Goal: Task Accomplishment & Management: Complete application form

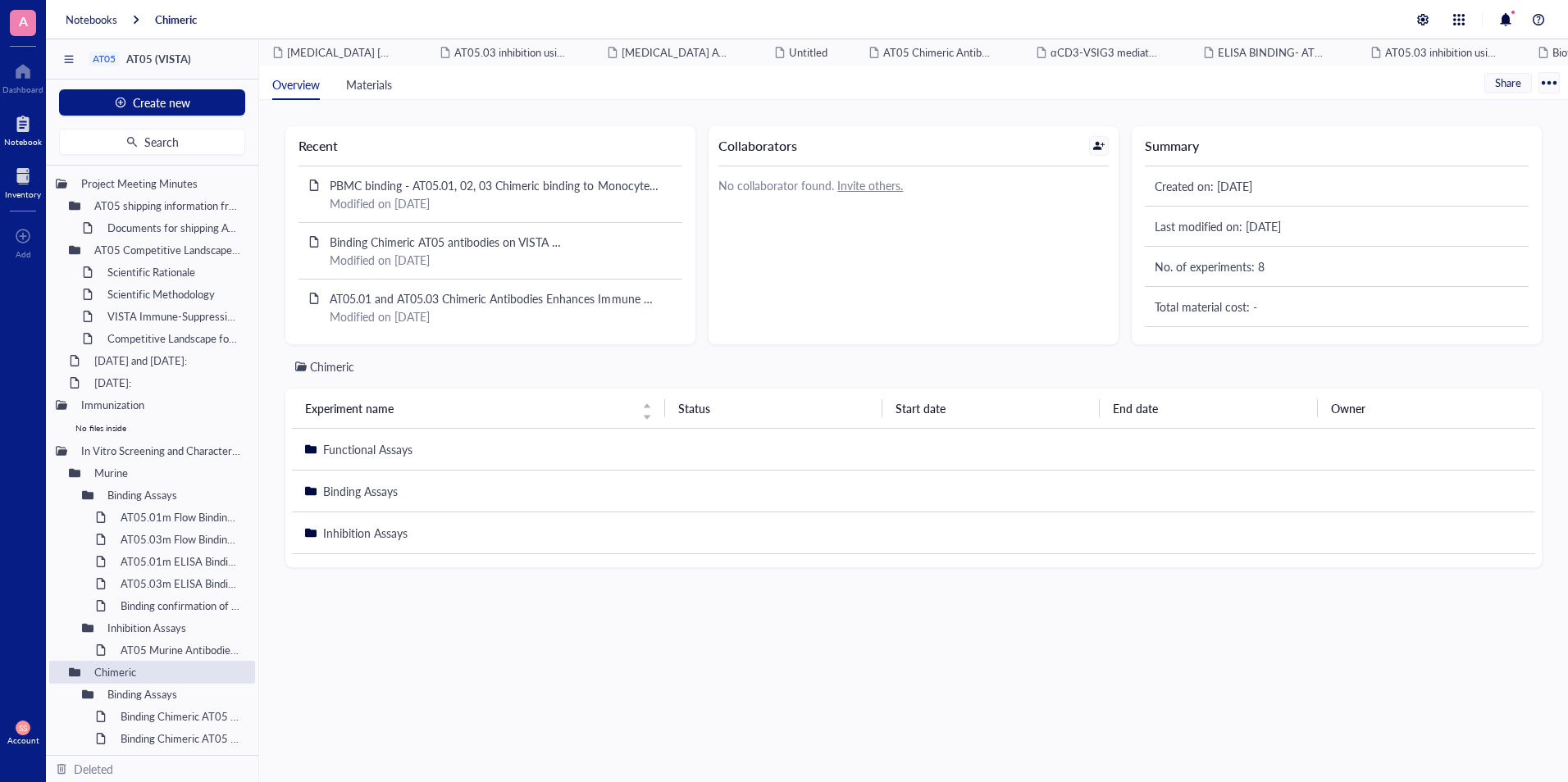
click at [17, 189] on div "Inventory" at bounding box center [23, 193] width 36 height 10
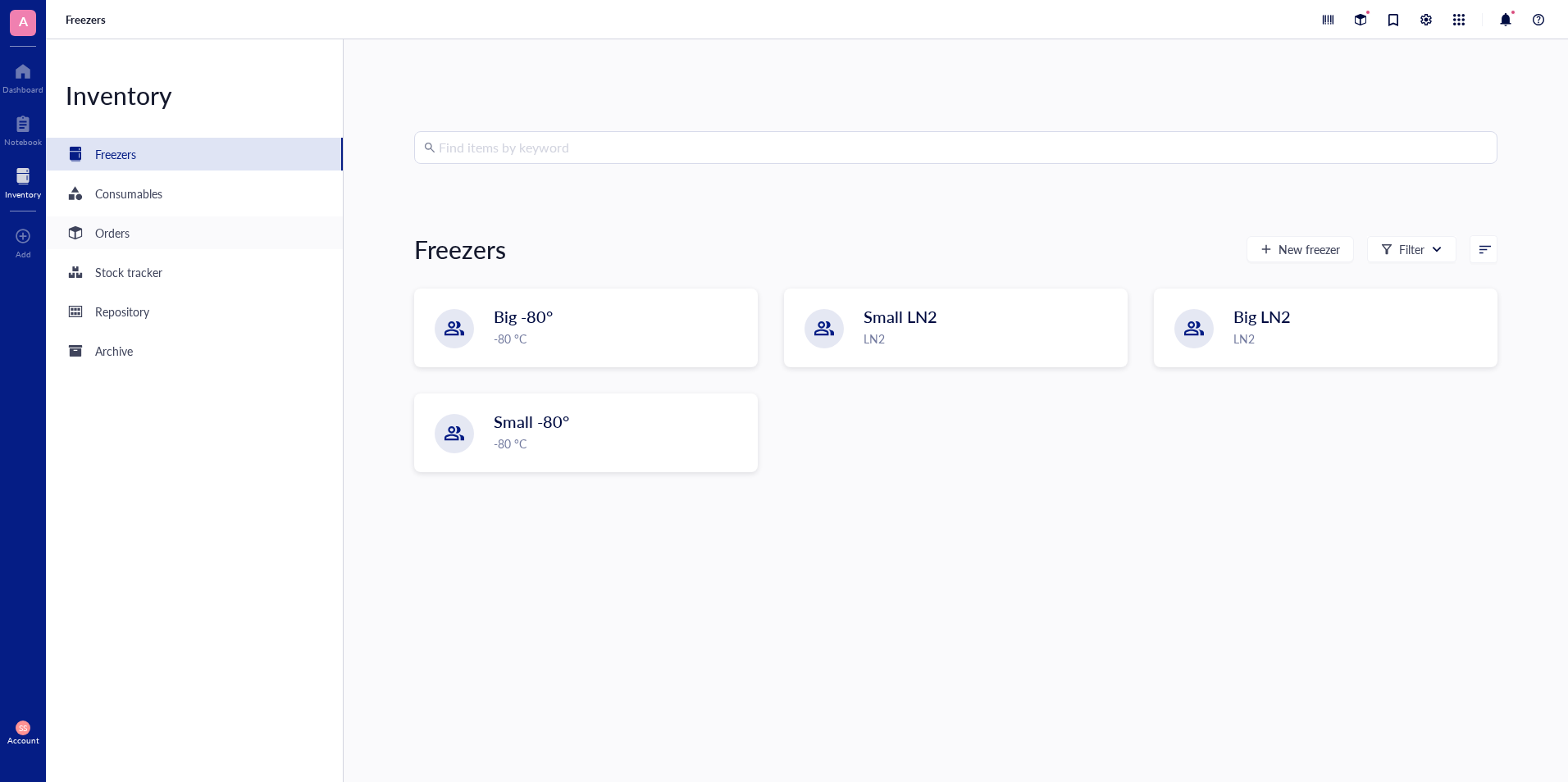
click at [146, 240] on div "Orders" at bounding box center [194, 232] width 297 height 33
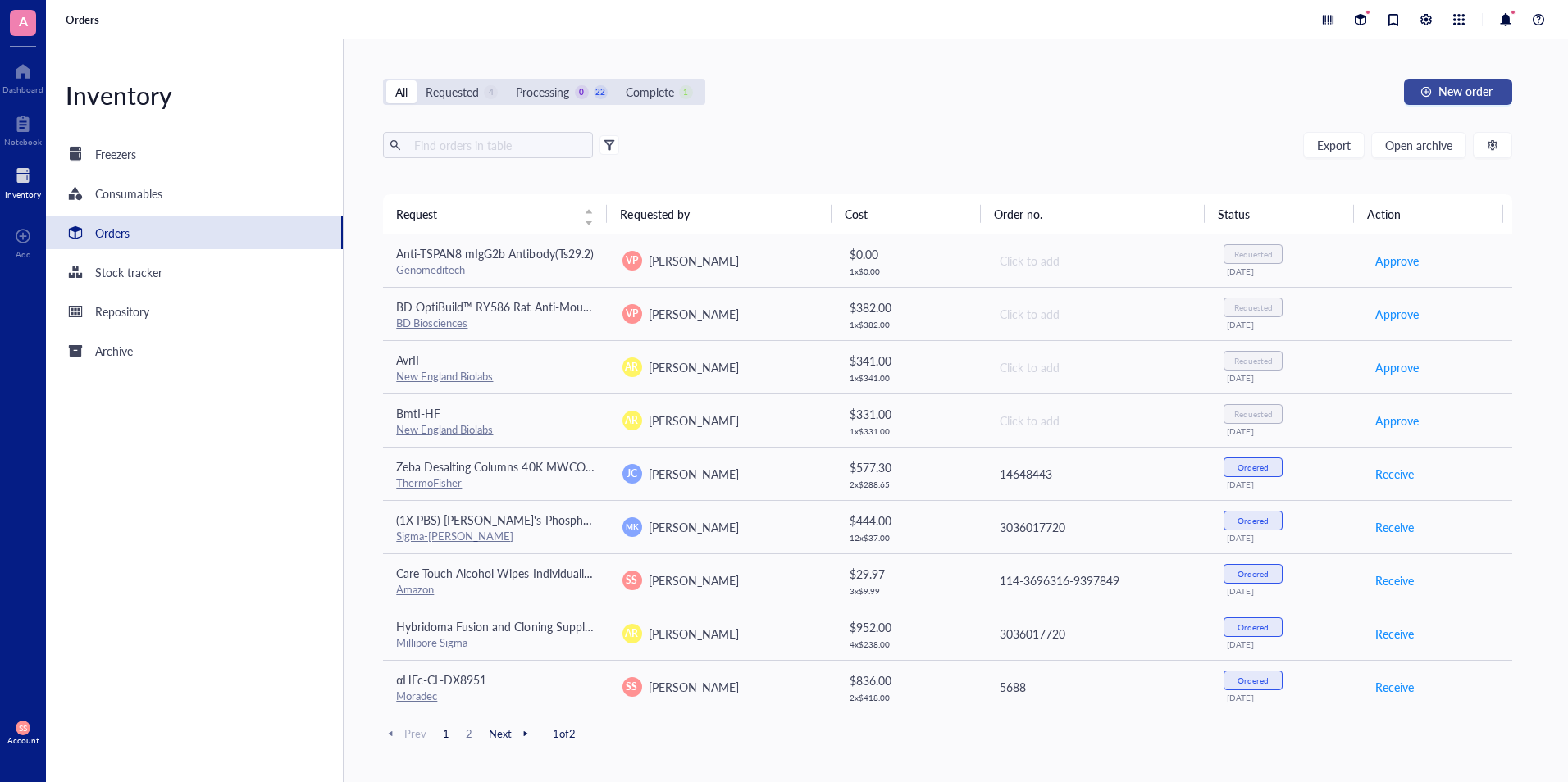
click at [1434, 96] on button "New order" at bounding box center [1459, 91] width 109 height 26
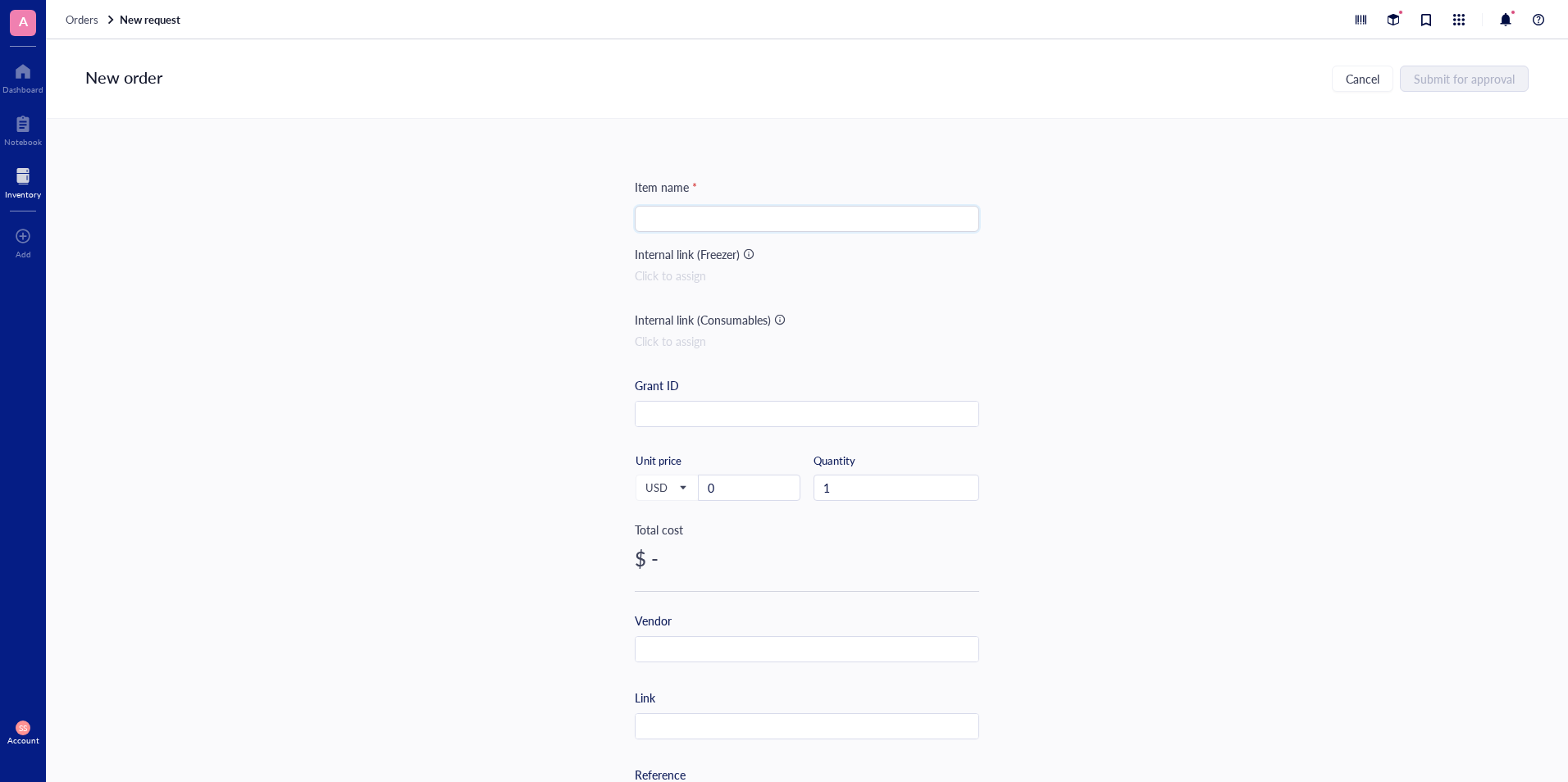
click at [757, 222] on input "search" at bounding box center [807, 219] width 325 height 24
paste input "Amazon Basics Dog and Puppy Pee Pads, 5-Layer Leak-Proof Super Absorbent, Quick…"
type input "Amazon Basics Dog and Puppy Pee Pads, 5-Layer Leak-Proof Super Absorbent, Quick…"
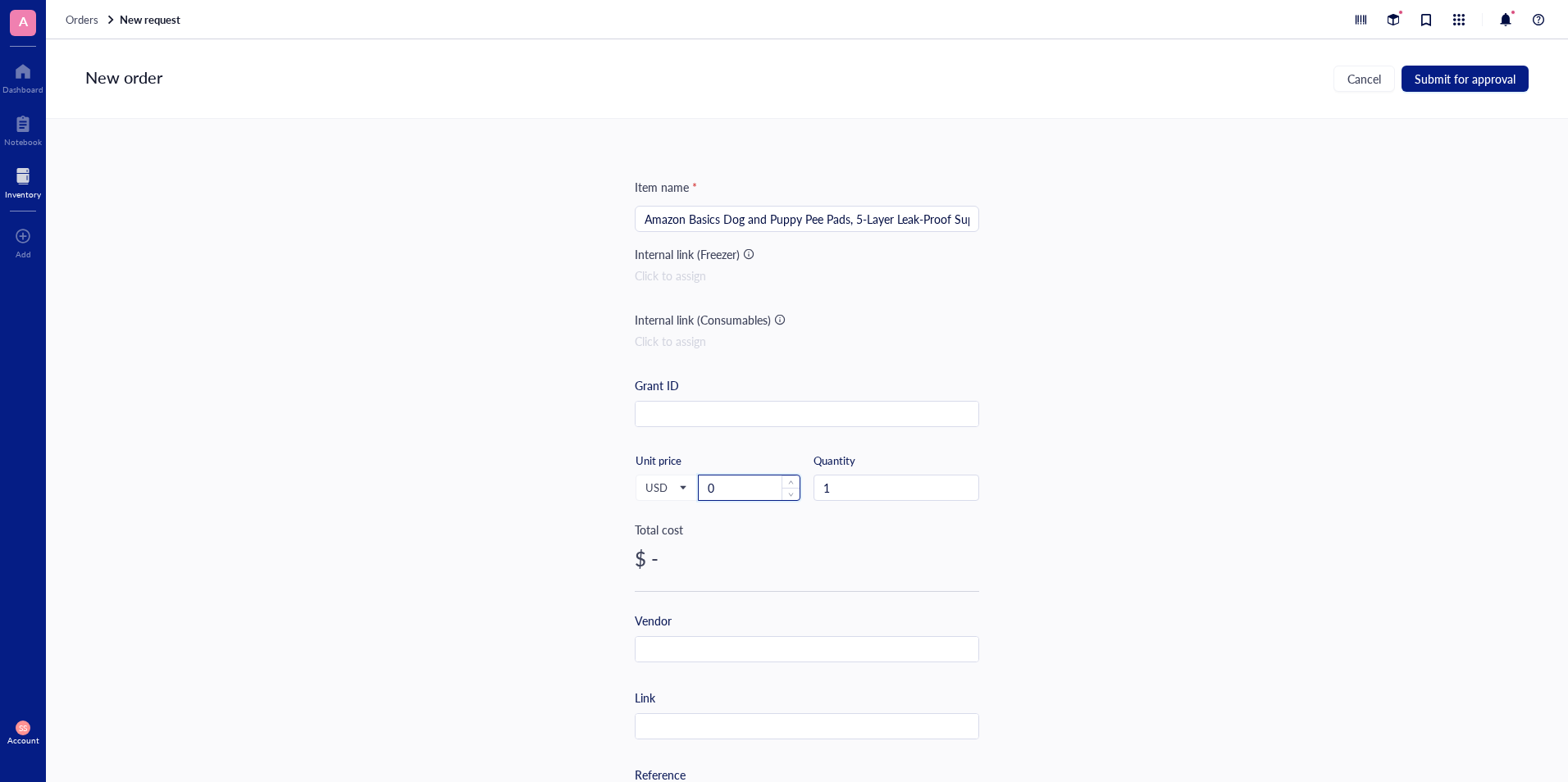
click at [760, 479] on input "0" at bounding box center [750, 487] width 101 height 24
paste input "18.08"
type input "18.08"
click at [649, 728] on input "text" at bounding box center [807, 727] width 343 height 26
paste input "[URL][DOMAIN_NAME]"
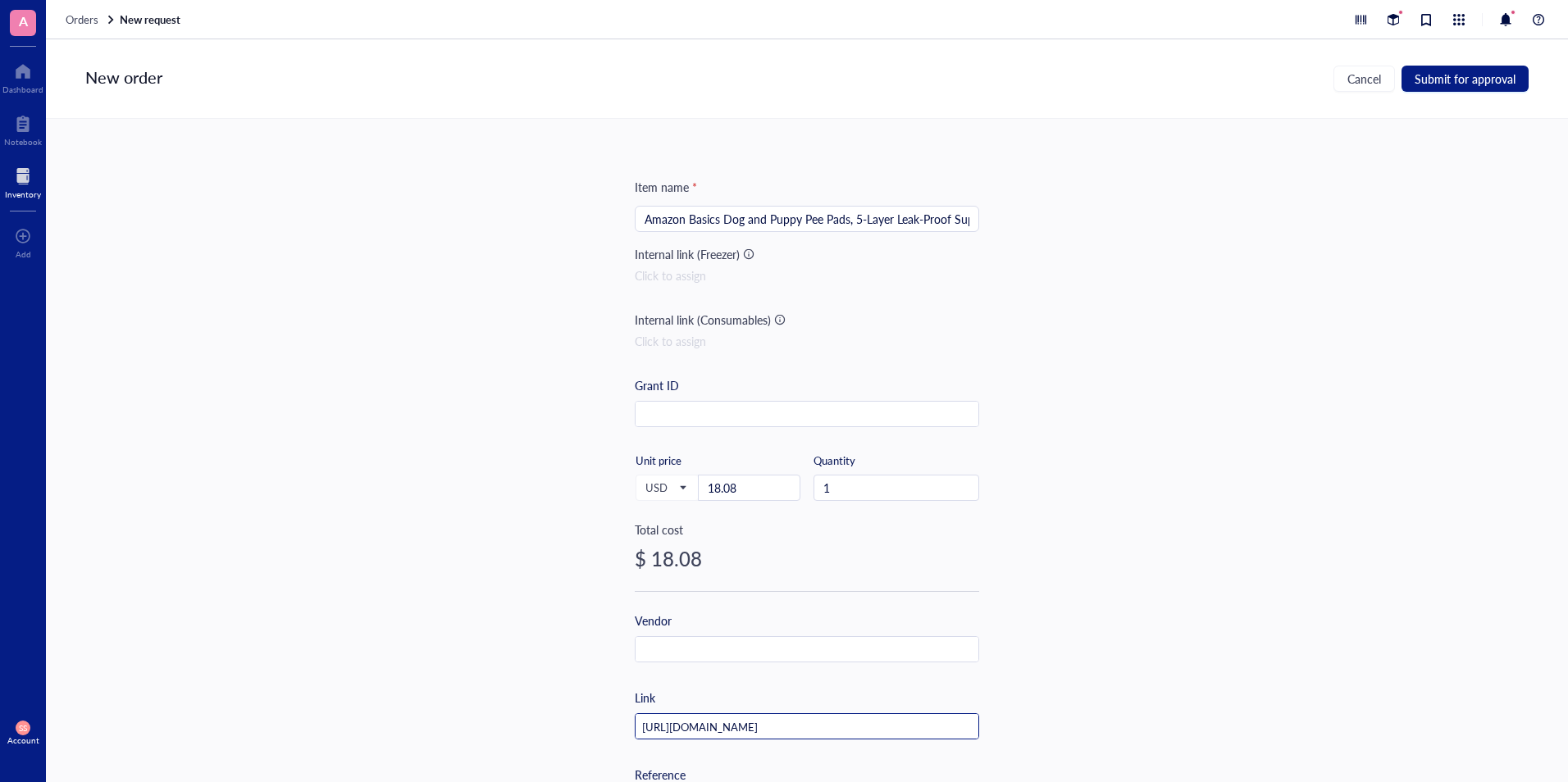
scroll to position [0, 811]
type input "[URL][DOMAIN_NAME]"
click at [1470, 72] on span "Submit for approval" at bounding box center [1465, 79] width 101 height 14
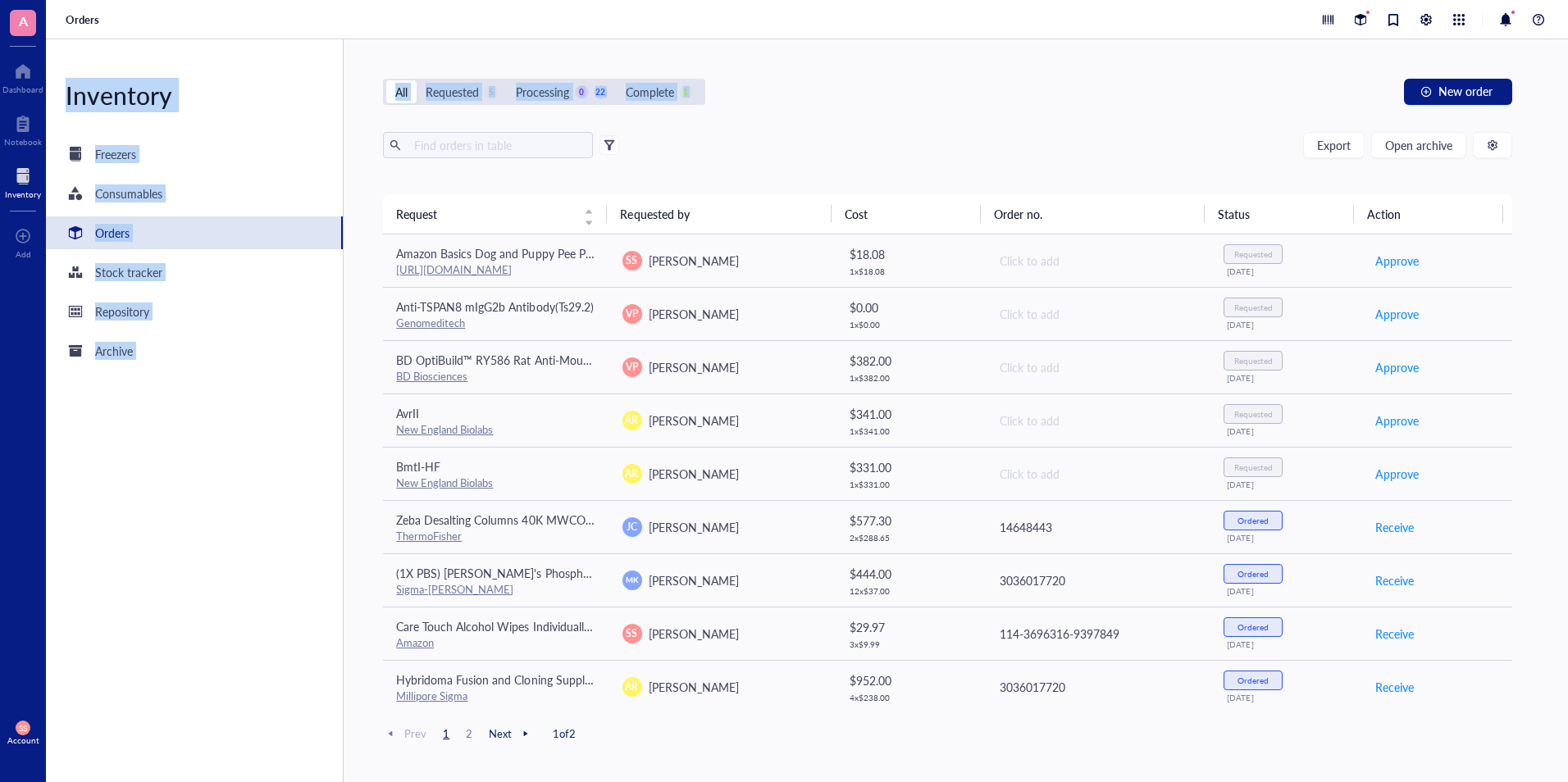
drag, startPoint x: 1470, startPoint y: 72, endPoint x: 1571, endPoint y: -61, distance: 167.0
click at [1567, 0] on html "A Dashboard Notebook Inventory To pick up a draggable item, press the space bar…" at bounding box center [784, 391] width 1568 height 782
click at [1220, 100] on div "All Requested 5 Processing 0 22 Complete 1 New order" at bounding box center [948, 91] width 1129 height 26
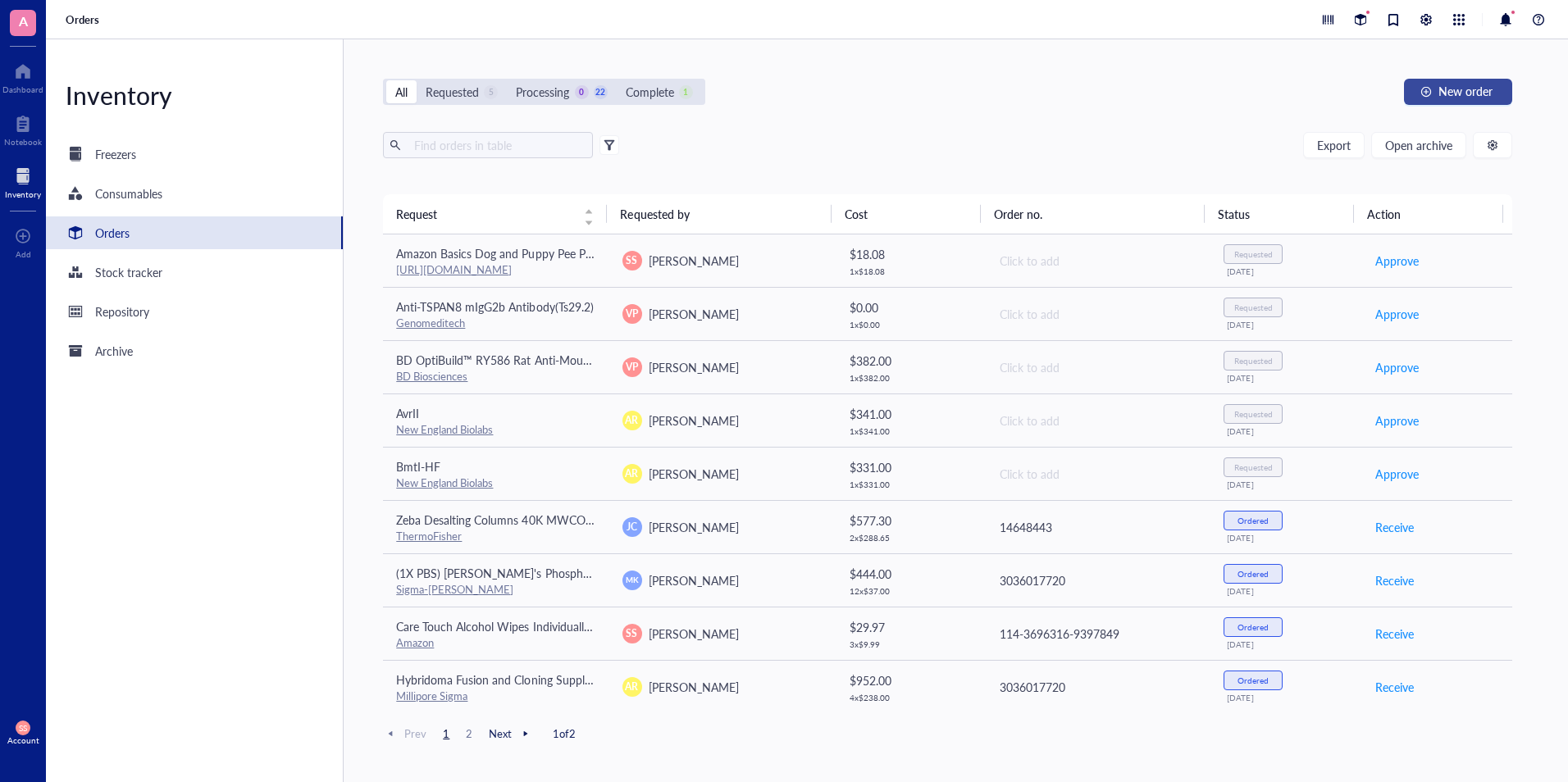
click at [1440, 85] on span "New order" at bounding box center [1466, 90] width 54 height 14
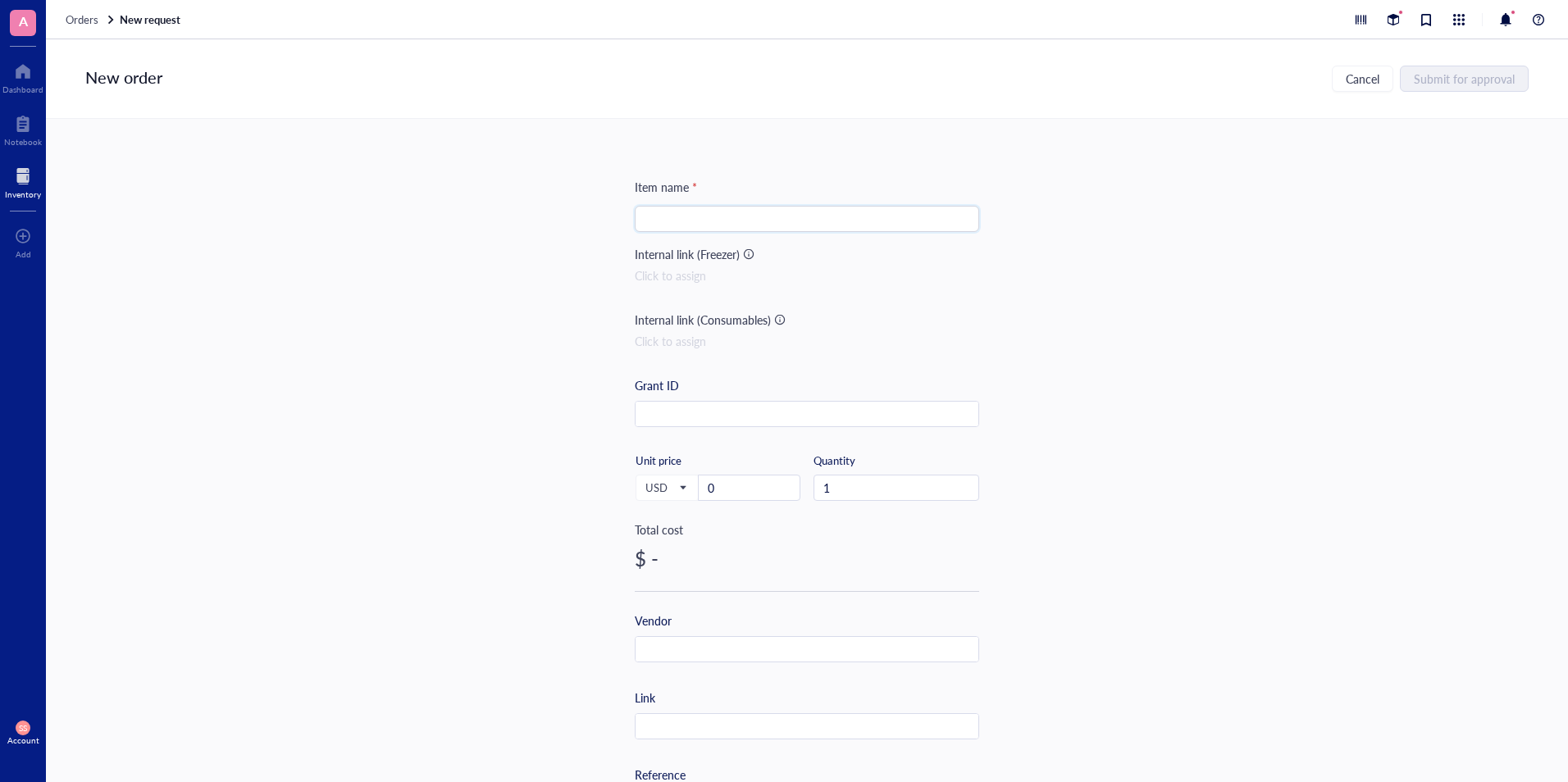
click at [889, 221] on input "search" at bounding box center [807, 219] width 325 height 24
paste input "1ml Luer Lock Tool Syringe with 27G Needle - Diameter 0.4mm/0.015Inch-Long 13mm…"
type input "1ml Luer Lock Tool Syringe with 27G Needle - Diameter 0.4mm/0.015Inch-Long 13mm…"
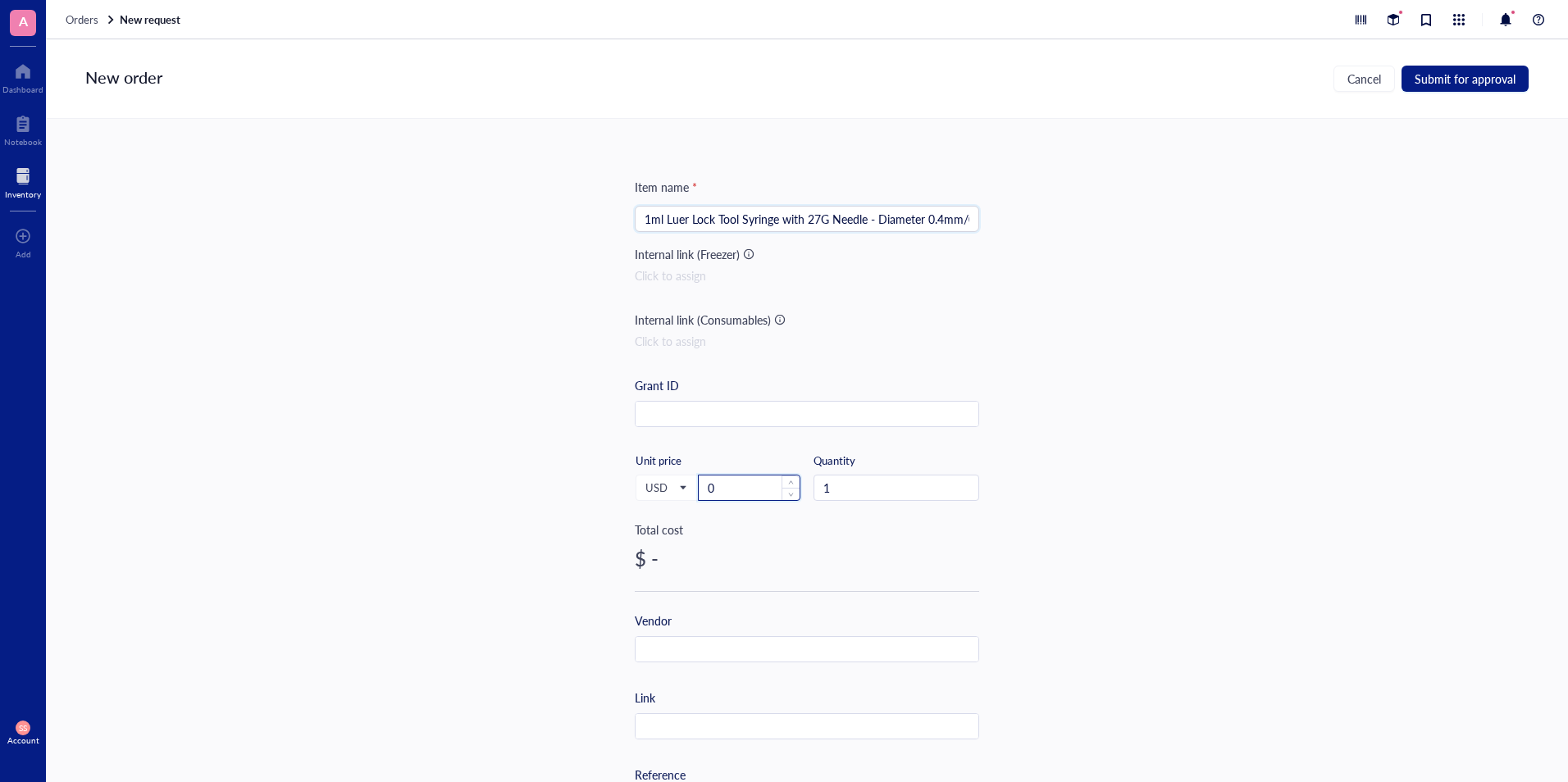
click at [735, 479] on input "0" at bounding box center [750, 487] width 101 height 24
paste input "17.99"
type input "17.99"
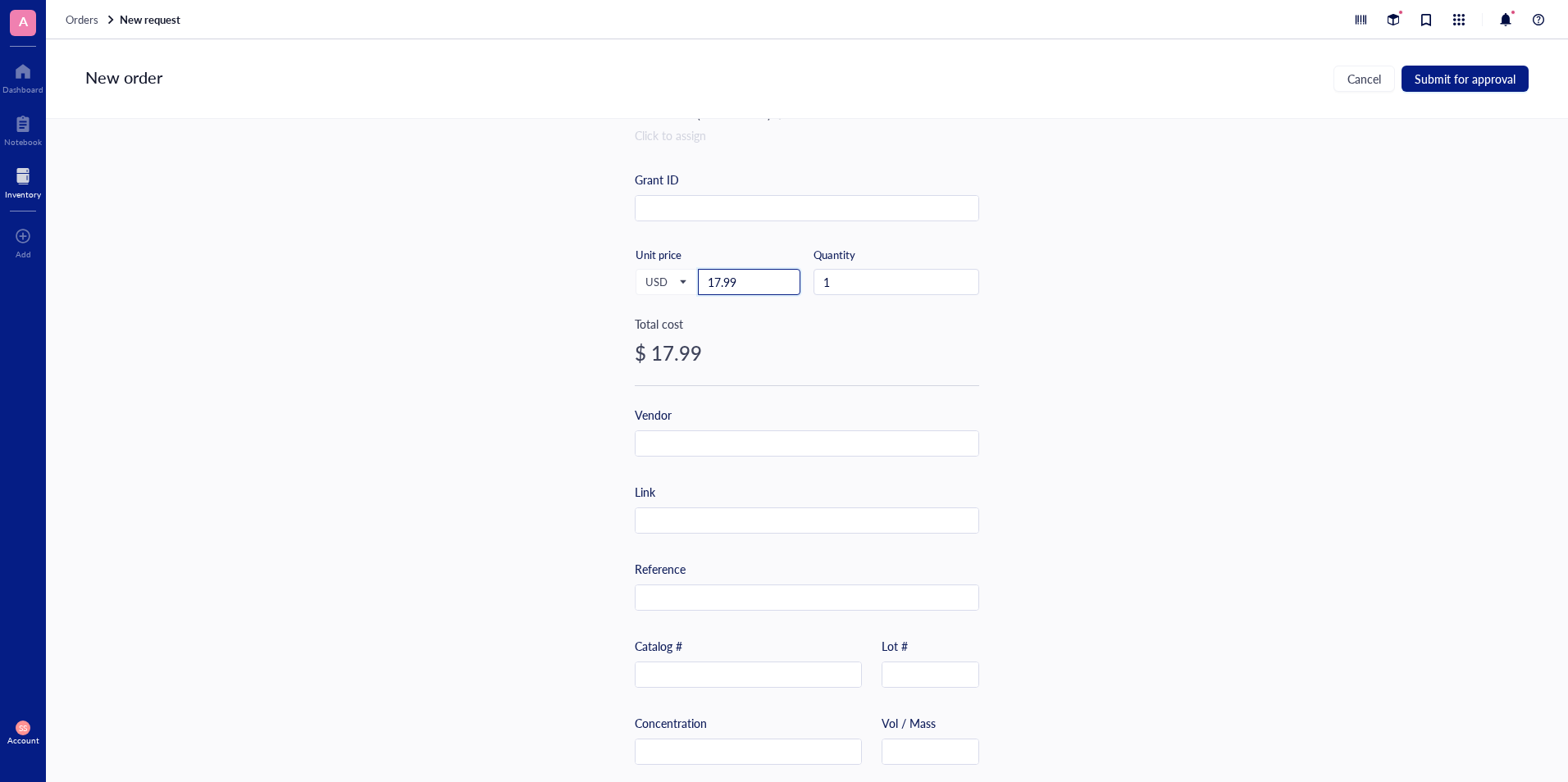
scroll to position [213, 0]
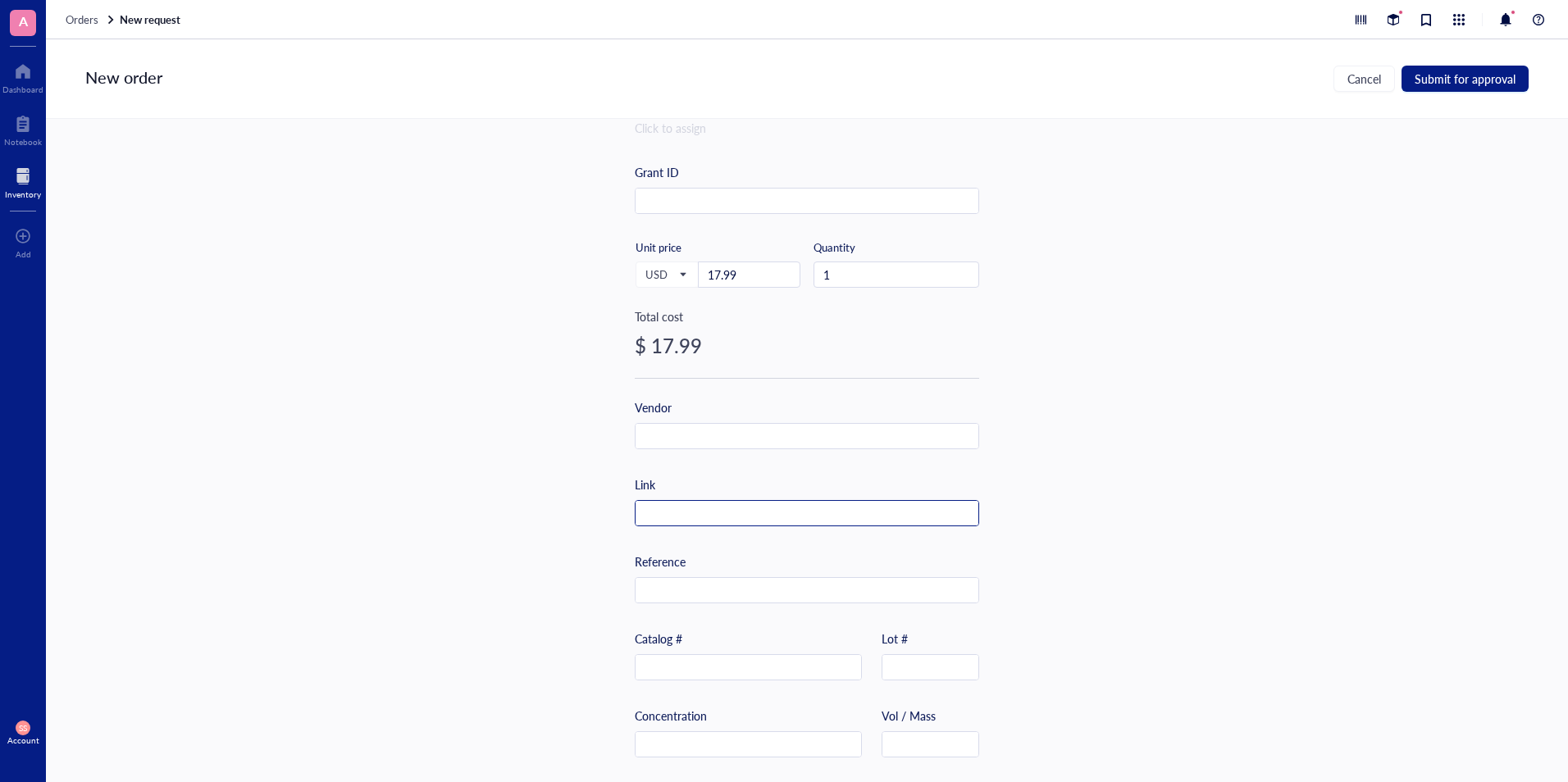
click at [661, 511] on input "text" at bounding box center [807, 513] width 343 height 26
paste input "[URL][DOMAIN_NAME]"
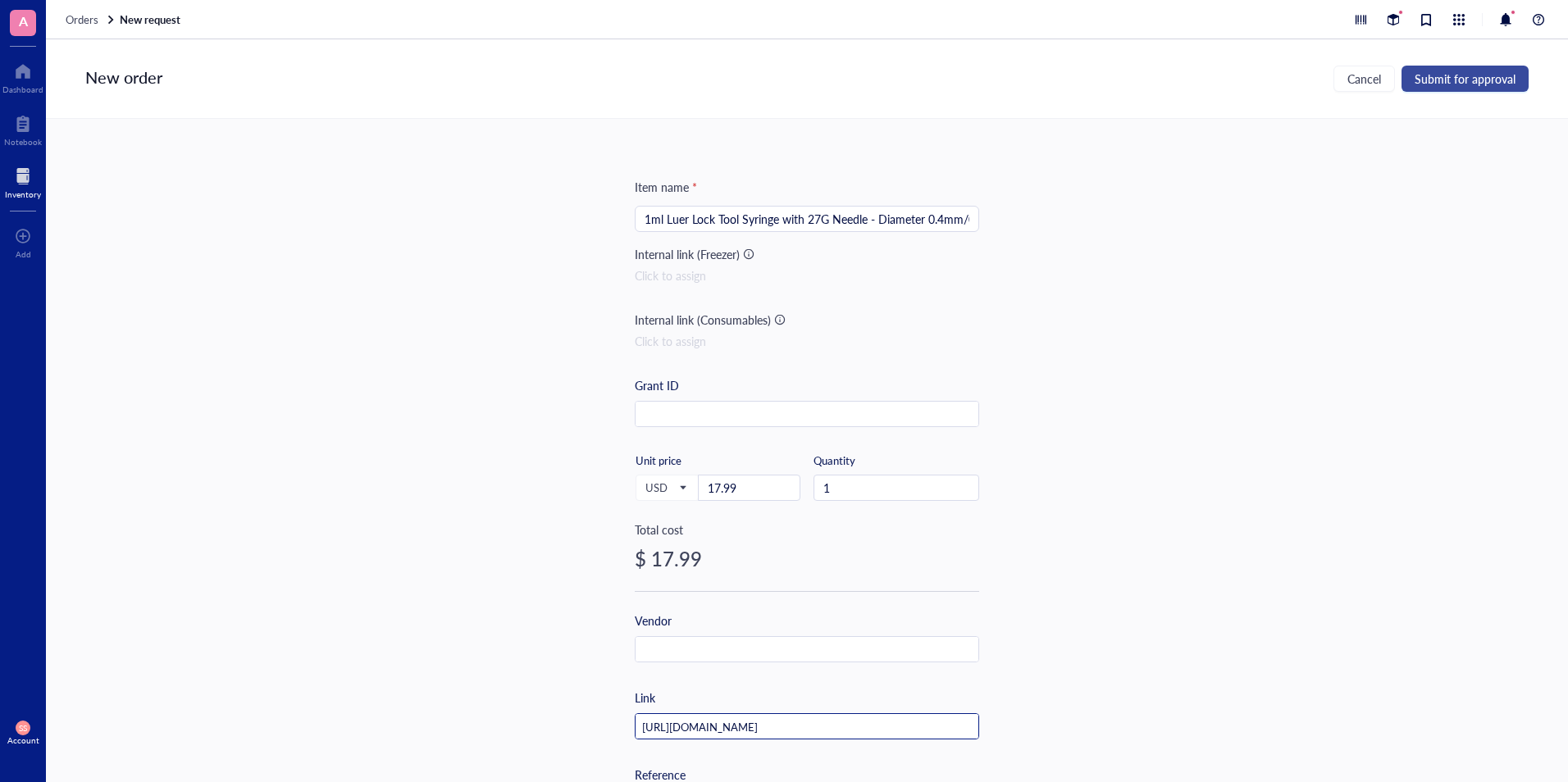
type input "[URL][DOMAIN_NAME]"
click at [1438, 80] on span "Submit for approval" at bounding box center [1465, 79] width 101 height 14
